Goal: Information Seeking & Learning: Find specific fact

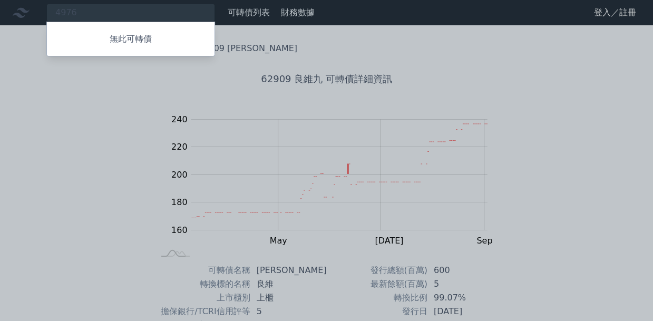
drag, startPoint x: 144, startPoint y: 7, endPoint x: 20, endPoint y: 8, distance: 123.9
click at [20, 8] on div at bounding box center [326, 160] width 653 height 321
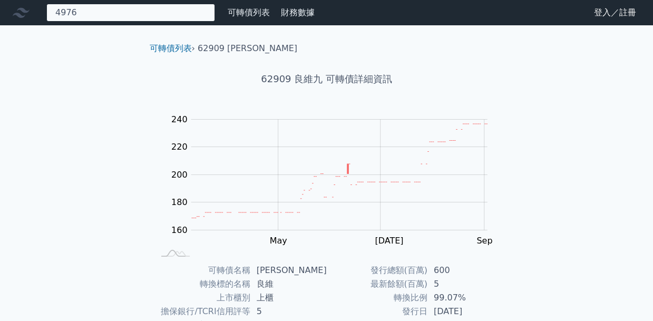
click at [113, 6] on div "4976 無此可轉債" at bounding box center [130, 13] width 169 height 18
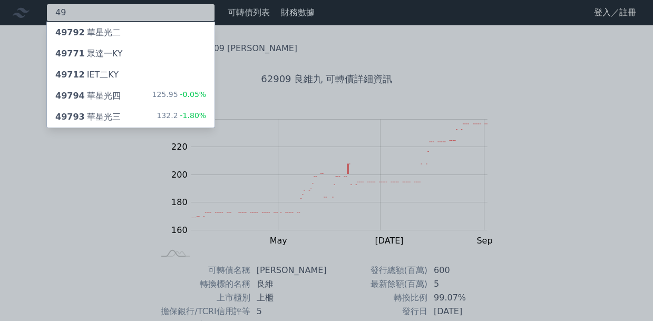
type input "4"
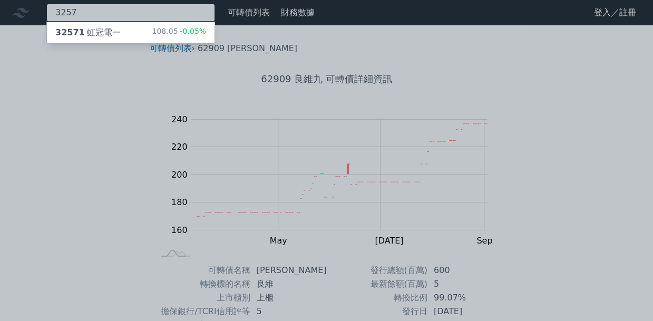
type input "3257"
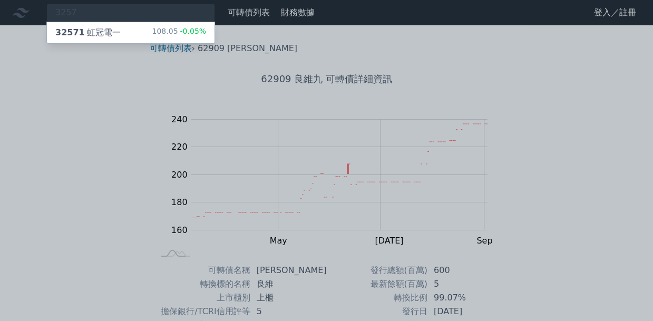
click at [118, 31] on div "32571 虹冠電一 108.05 -0.05%" at bounding box center [131, 32] width 168 height 21
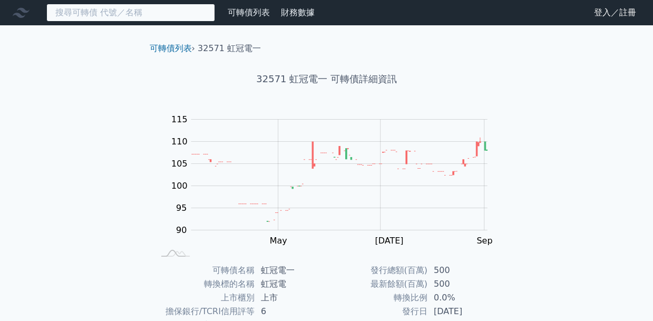
click at [168, 11] on input at bounding box center [130, 13] width 169 height 18
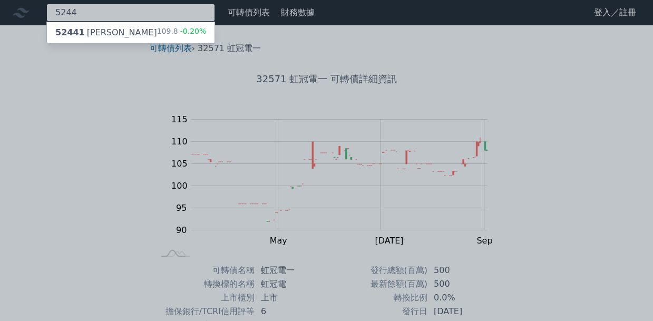
type input "5244"
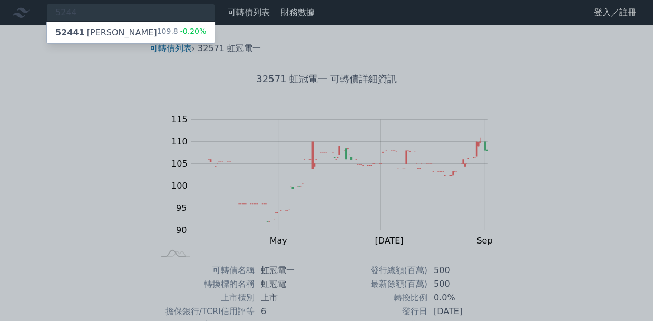
click at [173, 27] on div "109.8 -0.20%" at bounding box center [182, 32] width 50 height 13
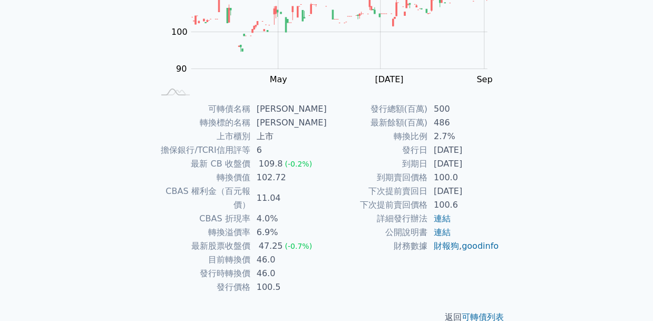
scroll to position [167, 0]
